Goal: Task Accomplishment & Management: Manage account settings

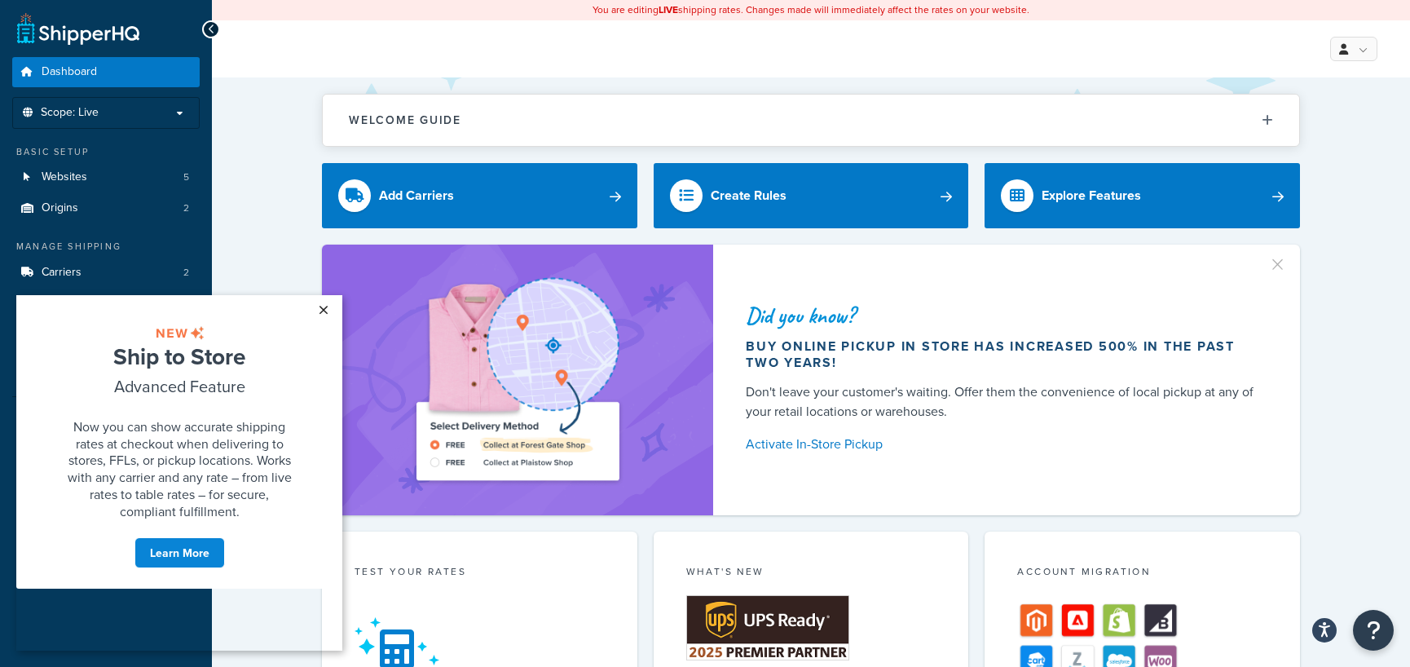
click at [324, 310] on link "×" at bounding box center [323, 309] width 29 height 29
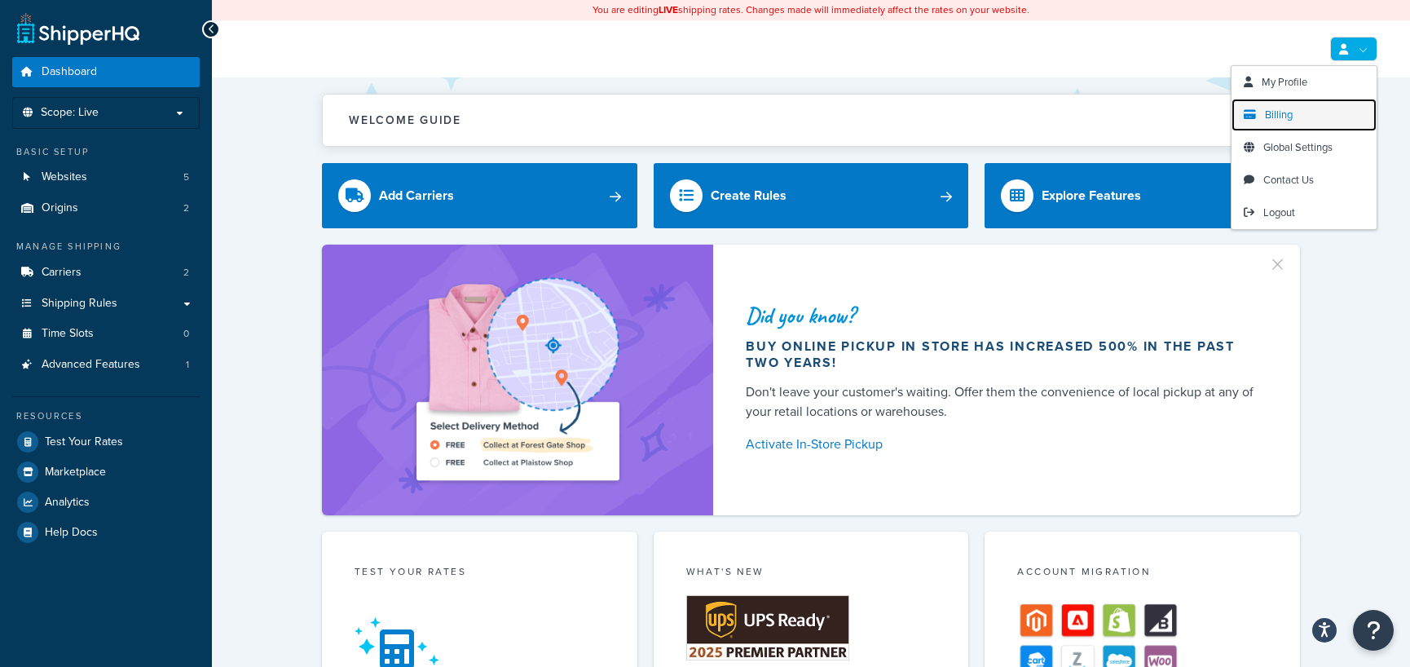
click at [1267, 112] on span "Billing" at bounding box center [1279, 114] width 28 height 15
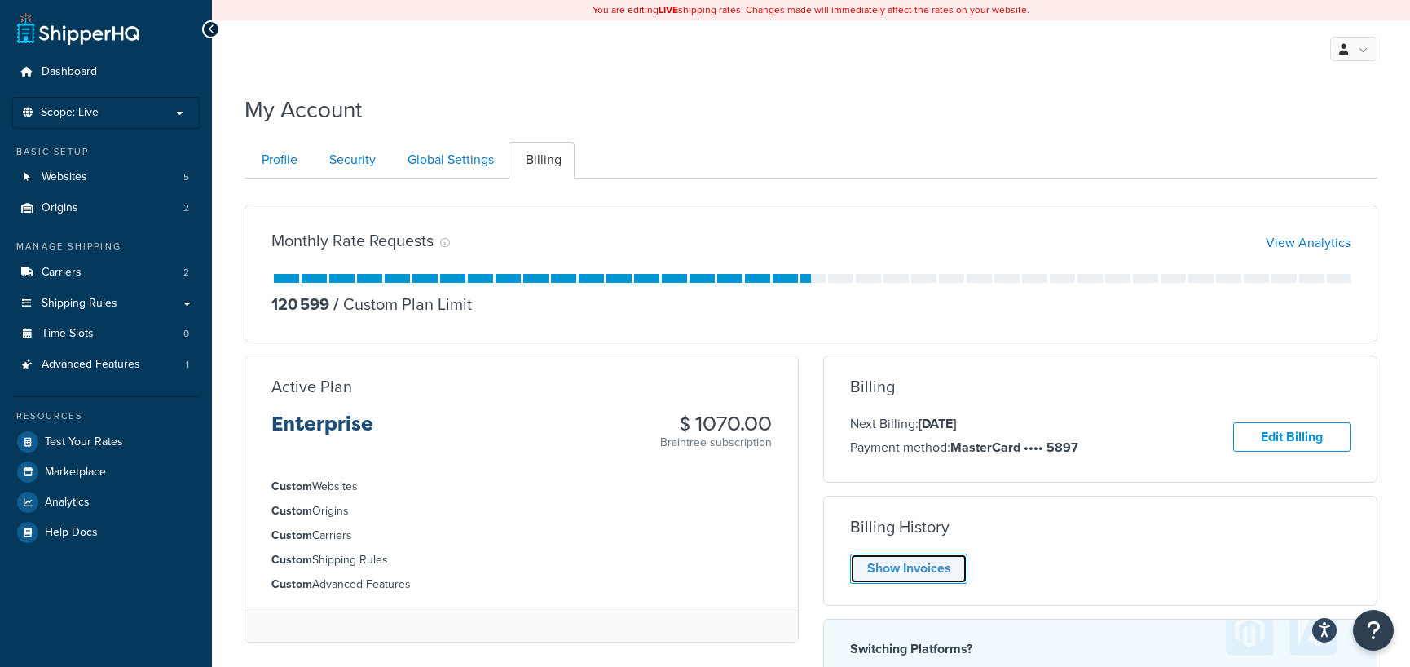
click at [914, 564] on link "Show Invoices" at bounding box center [908, 568] width 117 height 30
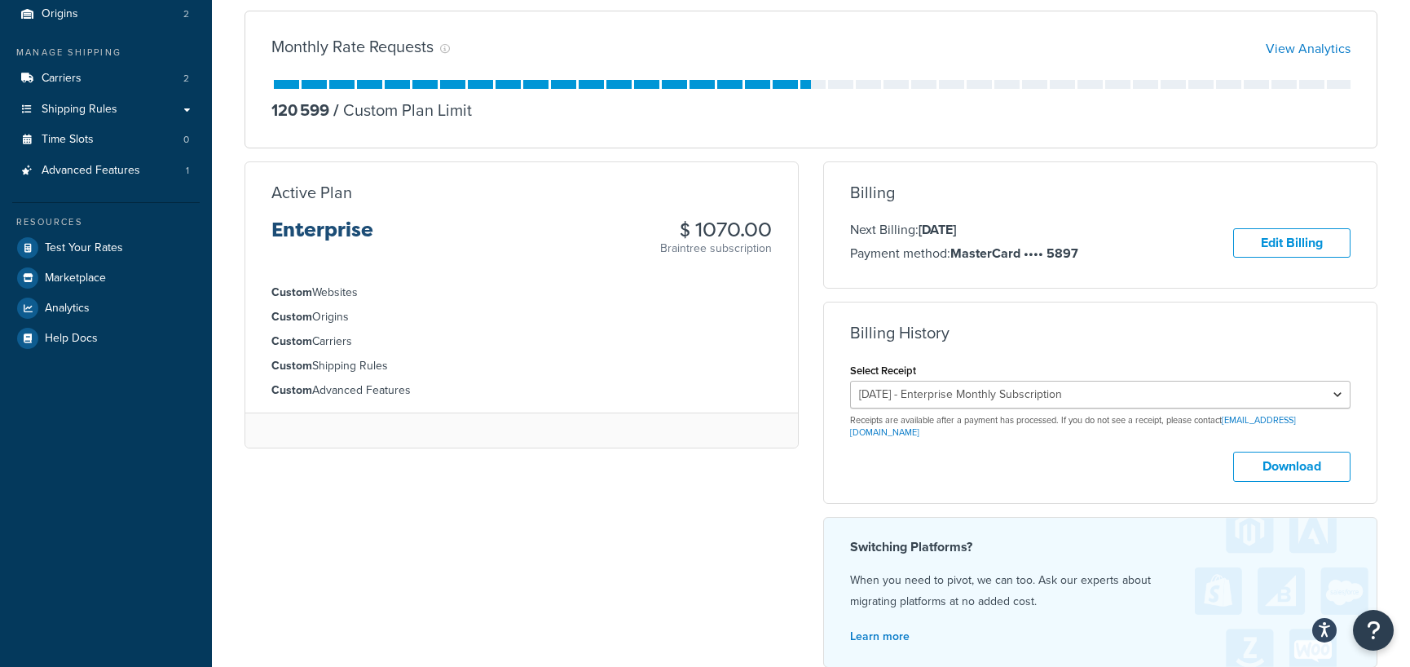
scroll to position [244, 0]
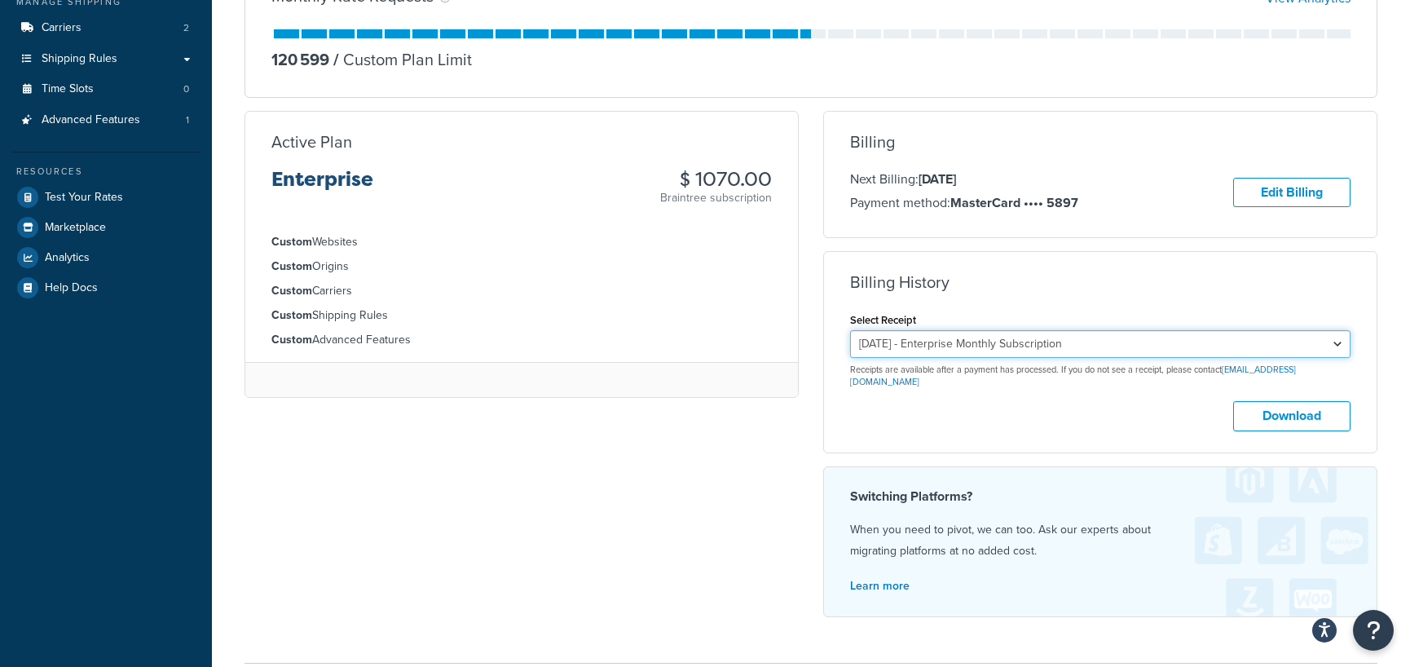
click at [1334, 338] on select "August 19, 2025 - Enterprise Monthly Subscription July 19, 2025 - Enterprise Mo…" at bounding box center [1100, 344] width 500 height 28
click at [850, 330] on select "August 19, 2025 - Enterprise Monthly Subscription July 19, 2025 - Enterprise Mo…" at bounding box center [1100, 344] width 500 height 28
click at [1263, 378] on form "Select Receipt August 19, 2025 - Enterprise Monthly Subscription July 19, 2025 …" at bounding box center [1100, 370] width 500 height 122
click at [1273, 401] on button "Download" at bounding box center [1291, 416] width 117 height 30
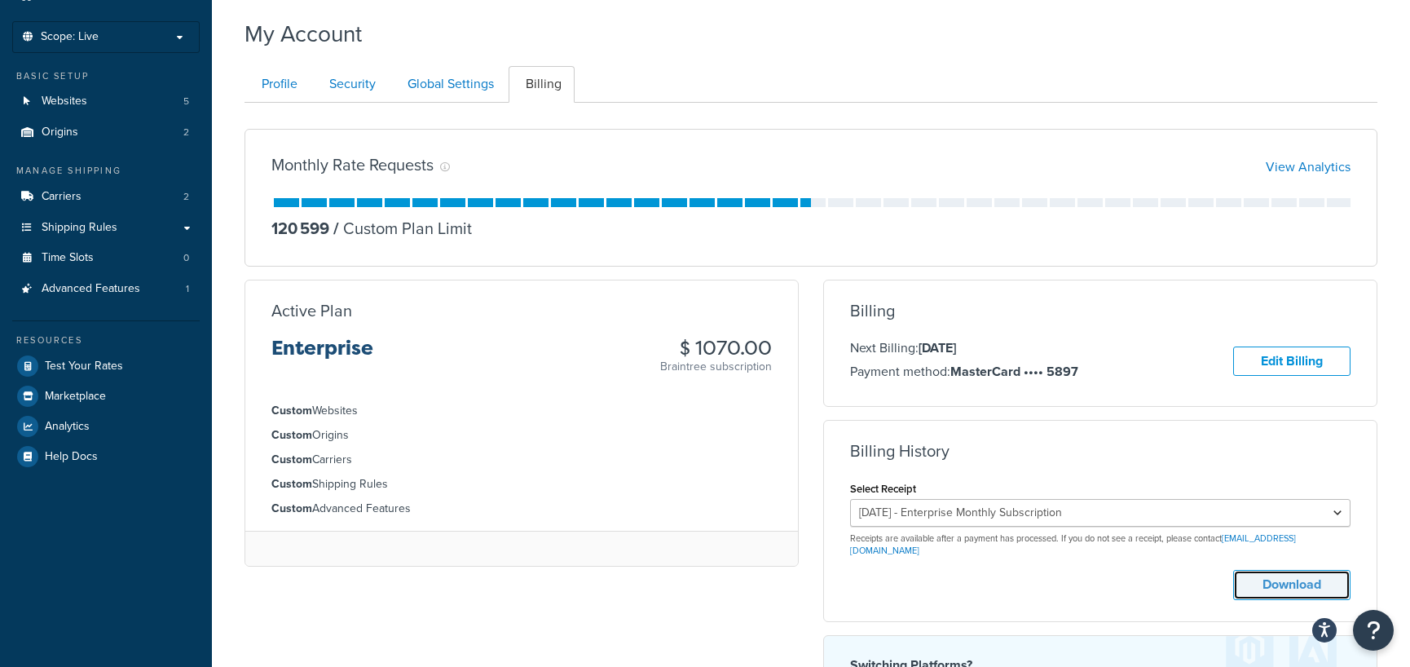
scroll to position [0, 0]
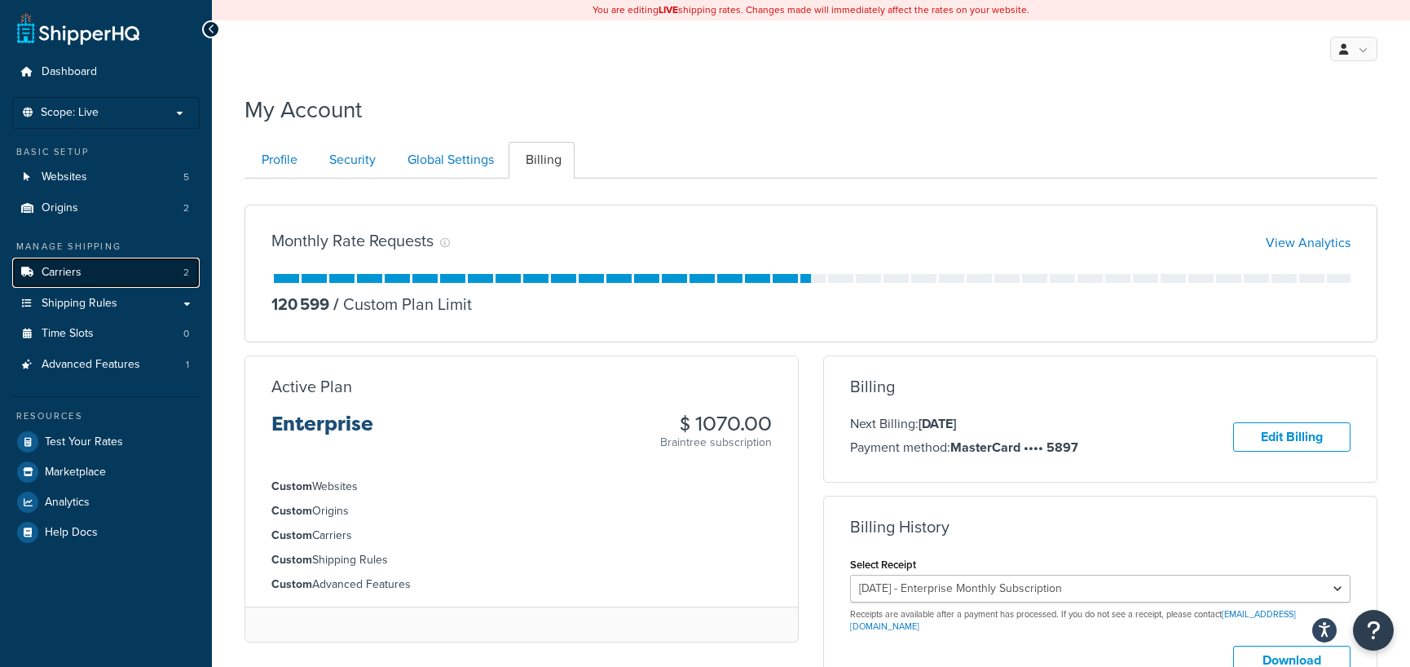
click at [87, 273] on link "Carriers 2" at bounding box center [105, 273] width 187 height 30
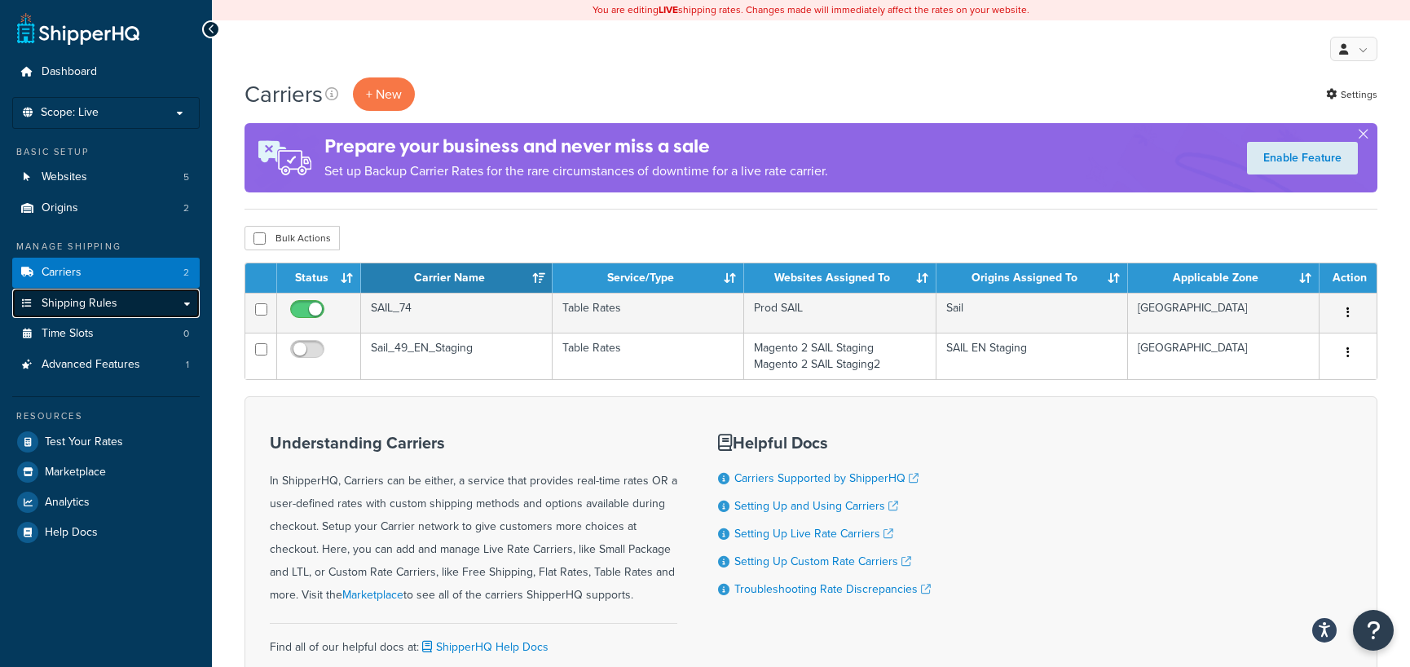
click at [81, 301] on span "Shipping Rules" at bounding box center [80, 304] width 76 height 14
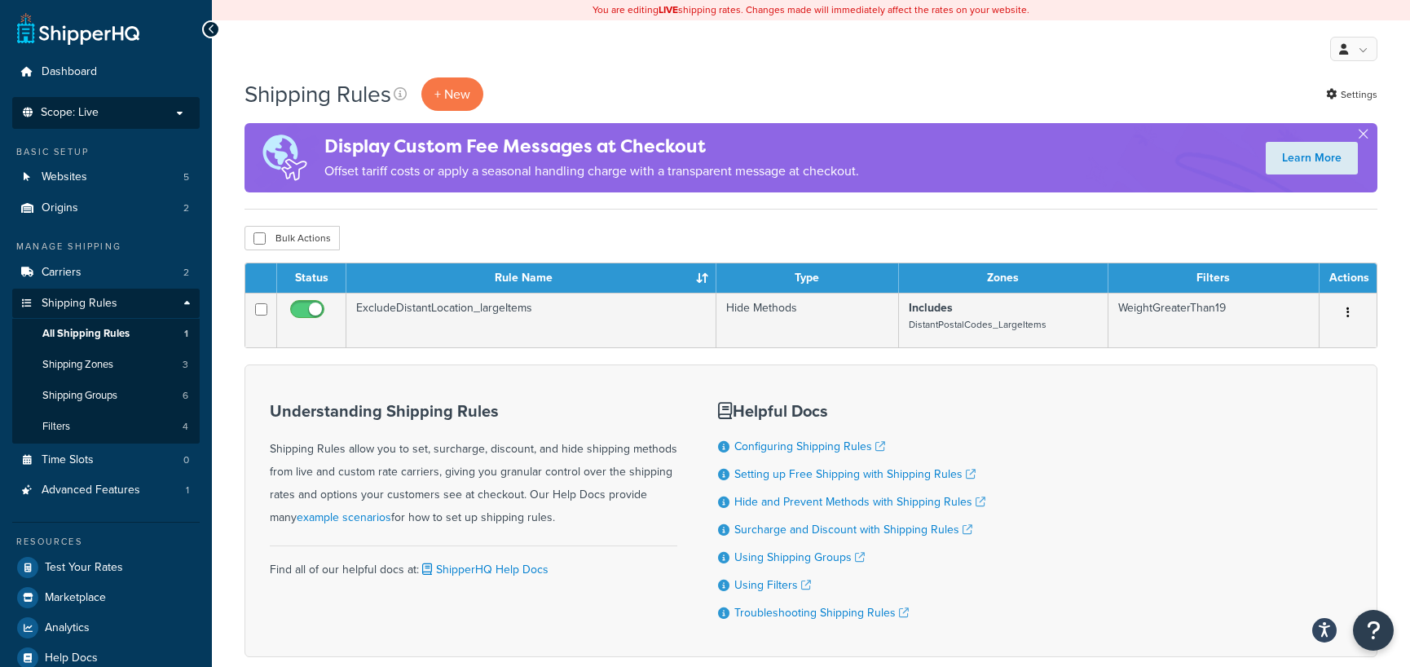
click at [79, 113] on span "Scope: Live" at bounding box center [70, 113] width 58 height 14
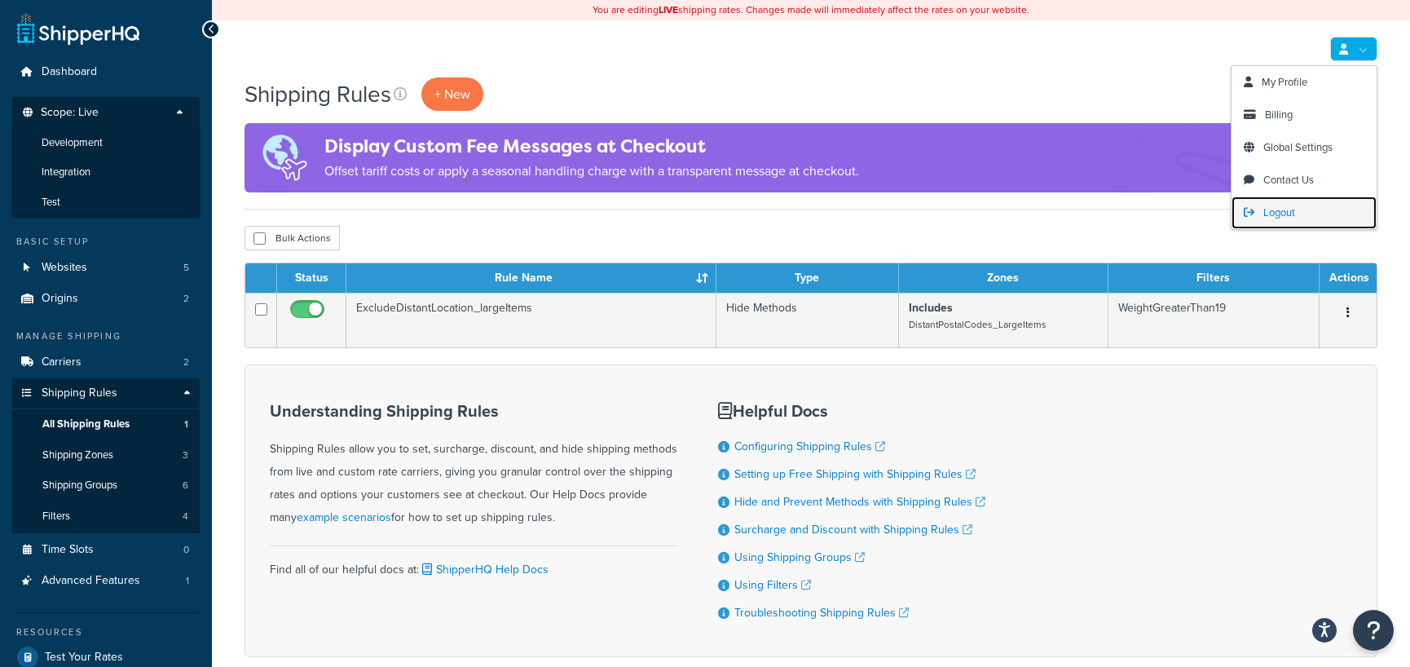
click at [1274, 210] on span "Logout" at bounding box center [1279, 212] width 32 height 15
